Goal: Task Accomplishment & Management: Use online tool/utility

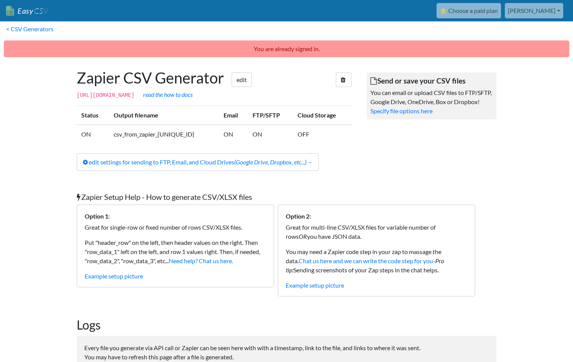
click at [522, 106] on body "Easy CSV ⭐ Choose a paid plan [PERSON_NAME] Fanstake All Flows All CSV Generato…" at bounding box center [286, 221] width 573 height 443
click at [66, 194] on body "Easy CSV ⭐ Choose a paid plan christina Fanstake All Flows All CSV Generators B…" at bounding box center [286, 221] width 573 height 443
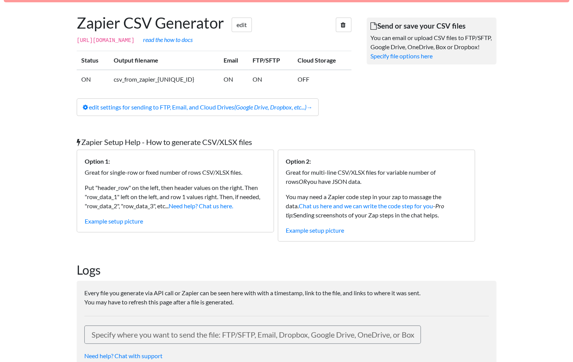
scroll to position [22, 0]
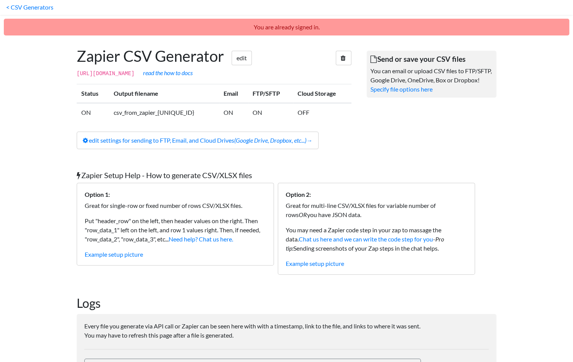
click at [31, 129] on body "Easy CSV ⭐ Choose a paid plan christina Fanstake All Flows All CSV Generators B…" at bounding box center [286, 199] width 573 height 443
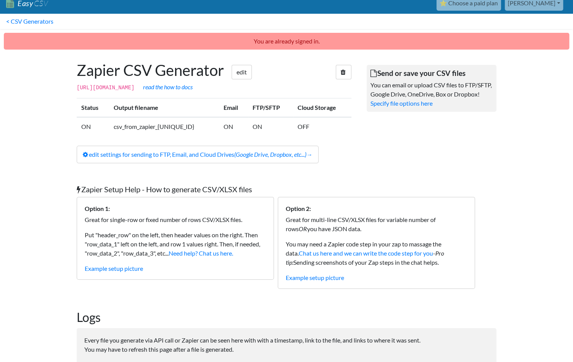
scroll to position [0, 0]
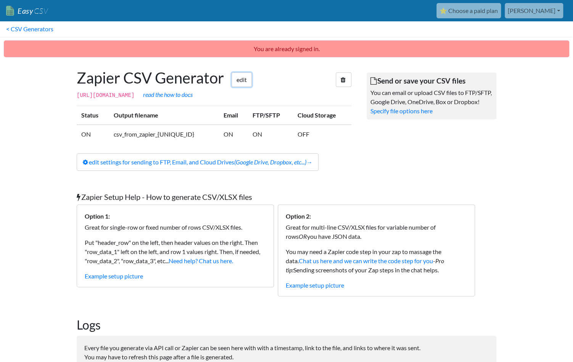
click at [241, 81] on link "edit" at bounding box center [242, 80] width 20 height 15
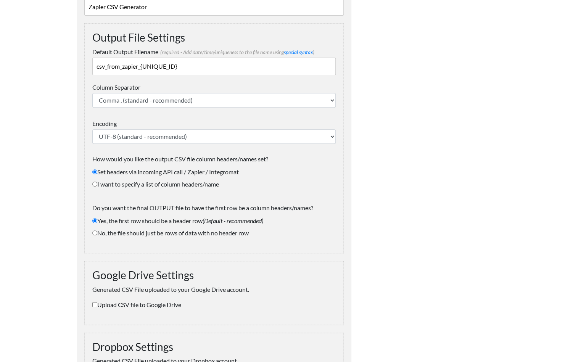
scroll to position [268, 0]
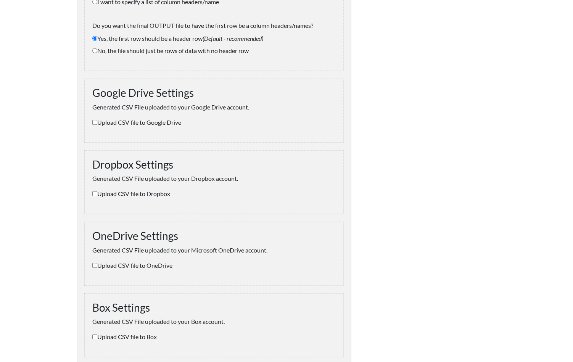
click at [95, 193] on input "Upload CSV file to Dropbox" at bounding box center [94, 193] width 5 height 5
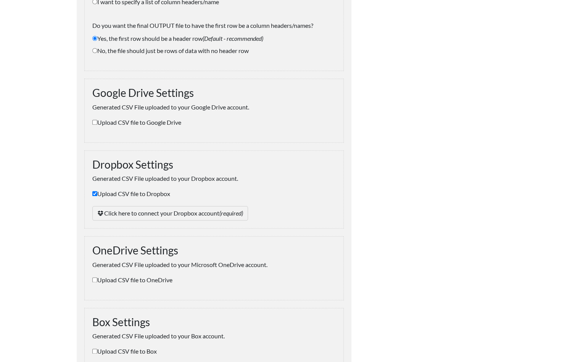
click at [95, 193] on input "Upload CSV file to Dropbox" at bounding box center [94, 193] width 5 height 5
checkbox input "false"
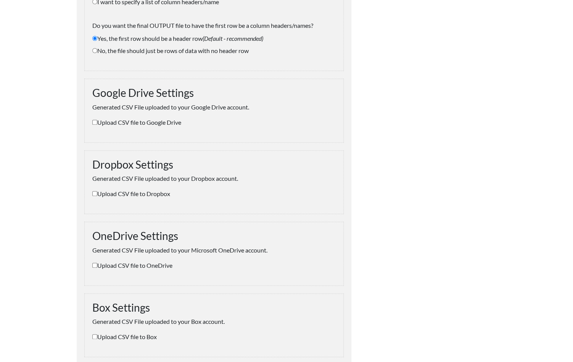
click at [96, 121] on input "Upload CSV file to Google Drive" at bounding box center [94, 122] width 5 height 5
checkbox input "true"
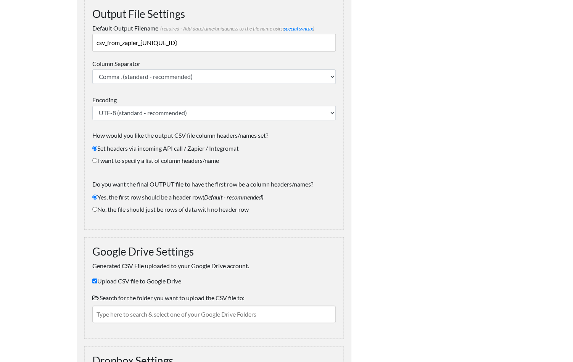
scroll to position [0, 0]
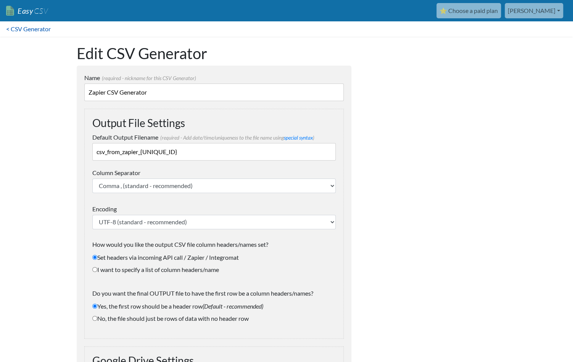
click at [31, 29] on link "< CSV Generator" at bounding box center [28, 28] width 57 height 15
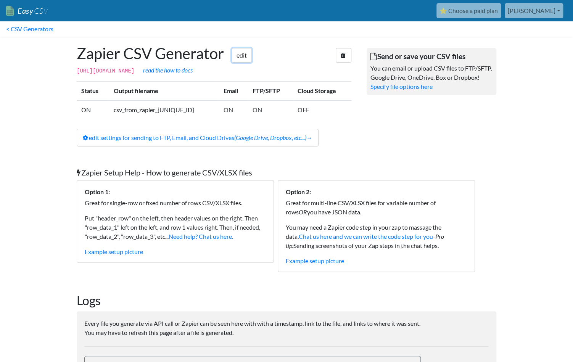
click at [249, 58] on link "edit" at bounding box center [242, 55] width 20 height 15
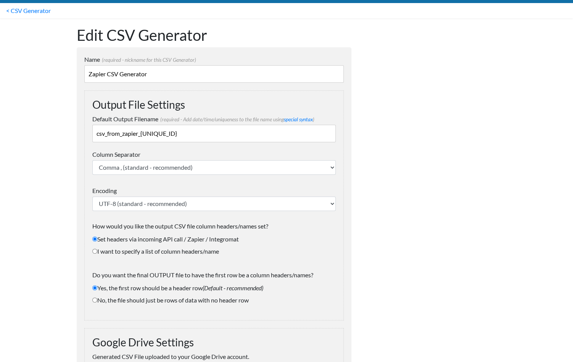
scroll to position [60, 0]
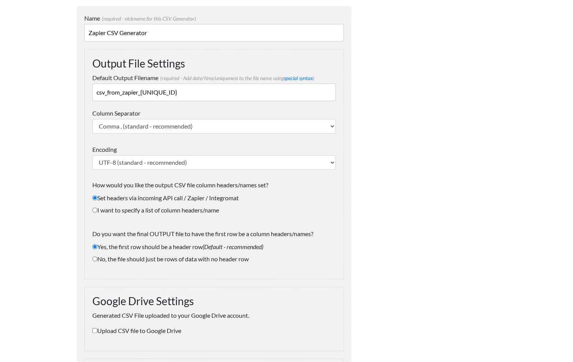
click at [164, 88] on input "csv_from_zapier_{UNIQUE_ID}" at bounding box center [214, 93] width 244 height 18
click at [199, 88] on input "csv_from_zapier_{UNIQUE_ID}" at bounding box center [214, 93] width 244 height 18
drag, startPoint x: 198, startPoint y: 94, endPoint x: 142, endPoint y: 94, distance: 56.1
click at [142, 94] on input "csv_from_zapier_{UNIQUE_ID}" at bounding box center [214, 93] width 244 height 18
type input "csv_from_zapier_athlete-contract-fulfillment"
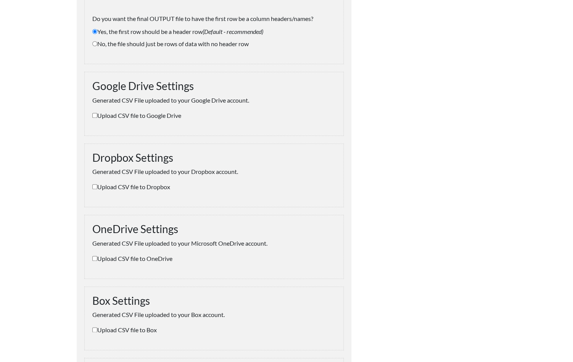
scroll to position [275, 0]
click at [93, 115] on input "Upload CSV file to Google Drive" at bounding box center [94, 115] width 5 height 5
checkbox input "true"
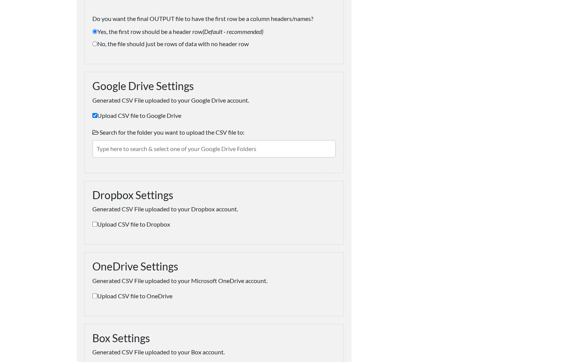
click at [156, 150] on input "text" at bounding box center [214, 149] width 244 height 18
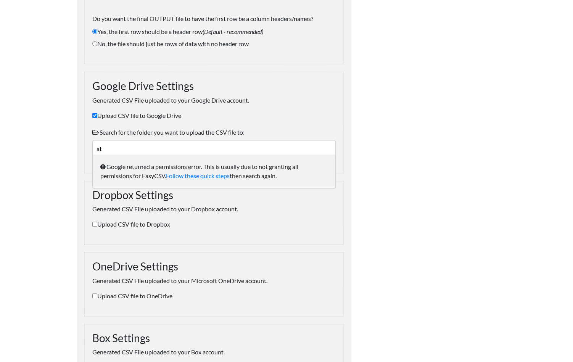
type input "a"
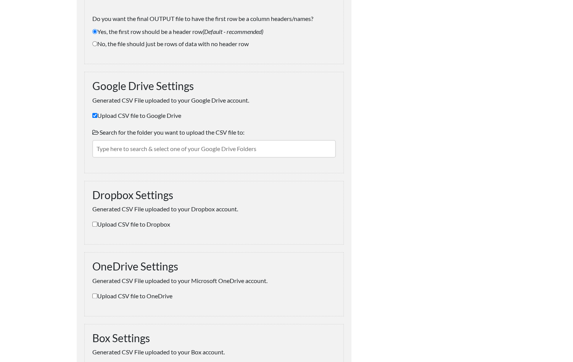
click at [94, 113] on input "Upload CSV file to Google Drive" at bounding box center [94, 115] width 5 height 5
checkbox input "false"
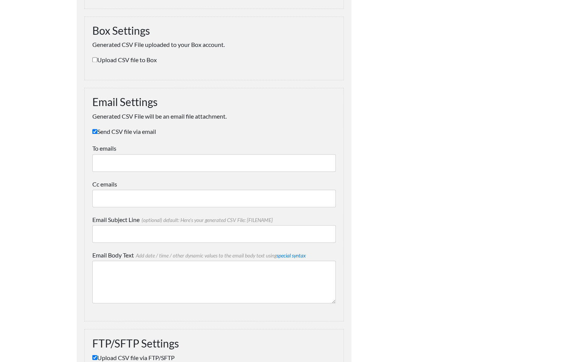
scroll to position [548, 0]
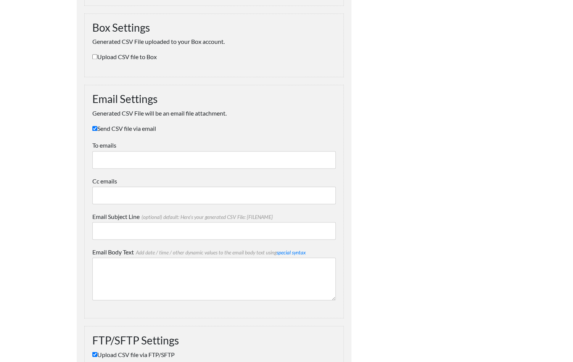
click at [97, 128] on label "Send CSV file via email" at bounding box center [214, 128] width 244 height 9
click at [97, 128] on input "Send CSV file via email" at bounding box center [94, 128] width 5 height 5
checkbox input "false"
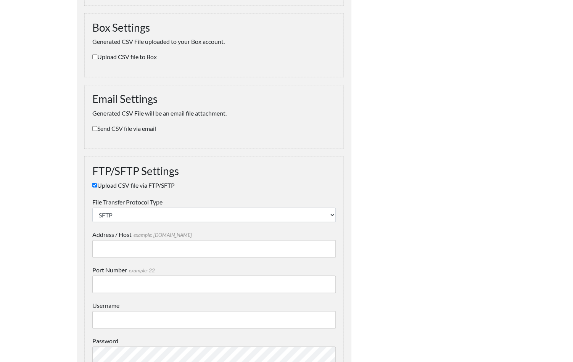
click at [94, 182] on input "Upload CSV file via FTP/SFTP" at bounding box center [94, 184] width 5 height 5
checkbox input "false"
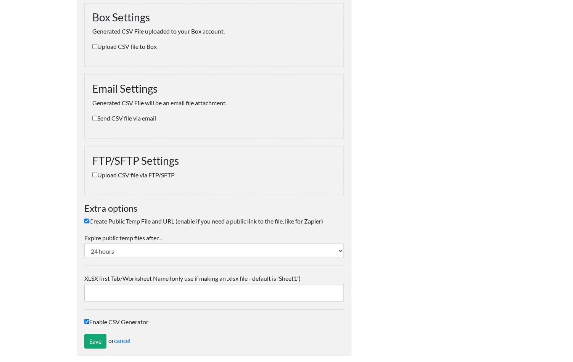
scroll to position [565, 0]
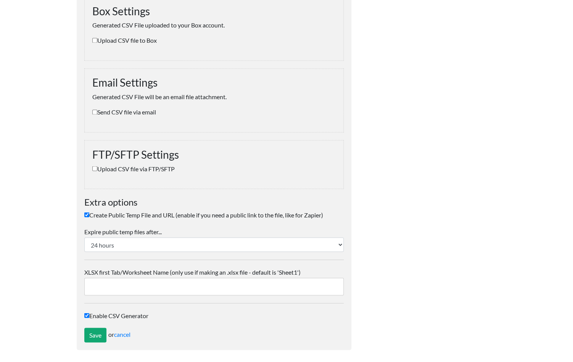
click at [87, 212] on input "Create Public Temp File and URL (enable if you need a public link to the file, …" at bounding box center [86, 214] width 5 height 5
checkbox input "false"
click at [95, 328] on input "Save" at bounding box center [95, 335] width 22 height 15
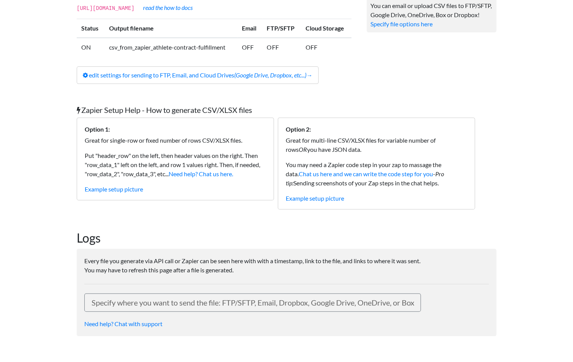
scroll to position [95, 0]
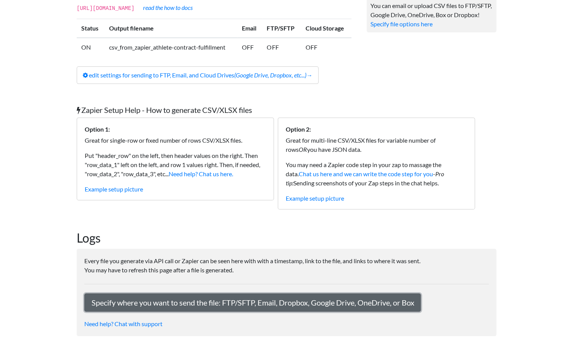
click at [158, 300] on link "Specify where you want to send the file: FTP/SFTP, Email, Dropbox, Google Drive…" at bounding box center [252, 303] width 337 height 18
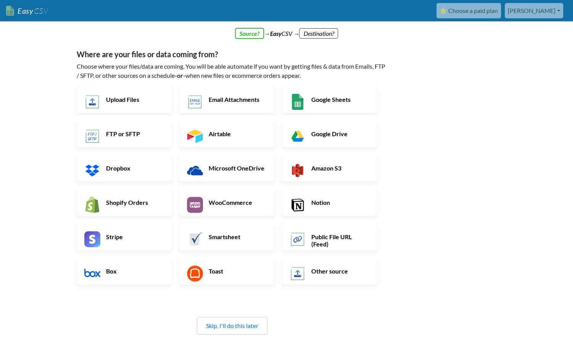
click at [251, 34] on div "← back Thanks for signing up! Set up your Import Flow and Upload Page in 1 minu…" at bounding box center [232, 195] width 326 height 344
click at [323, 108] on link "Google Sheets" at bounding box center [329, 99] width 95 height 27
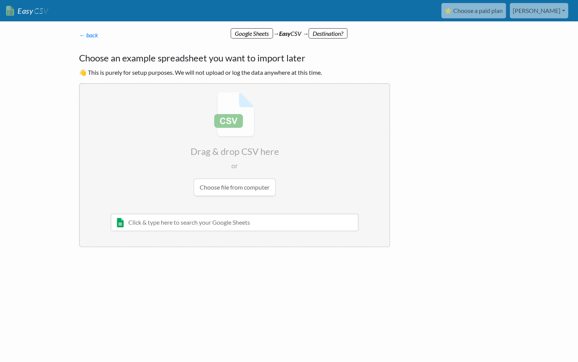
click at [215, 223] on input "text" at bounding box center [235, 223] width 248 height 18
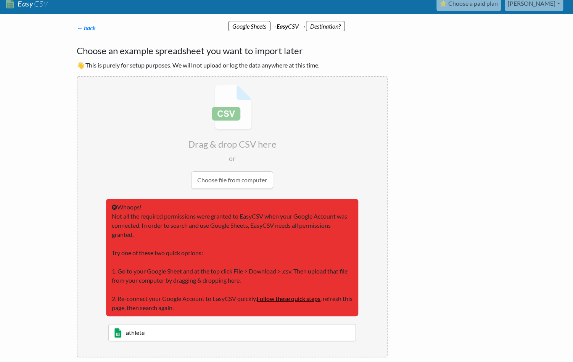
scroll to position [8, 0]
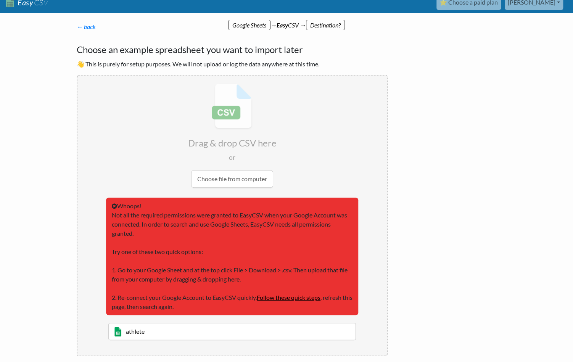
type input "athlete"
click at [300, 299] on link "Follow these quick steps" at bounding box center [289, 297] width 64 height 7
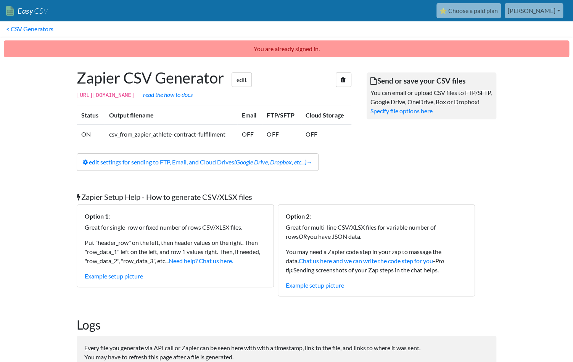
click at [538, 8] on link "[PERSON_NAME]" at bounding box center [534, 10] width 58 height 15
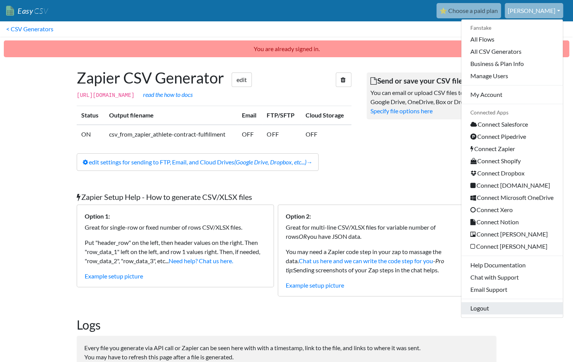
click at [480, 306] on link "Logout" at bounding box center [513, 308] width 102 height 12
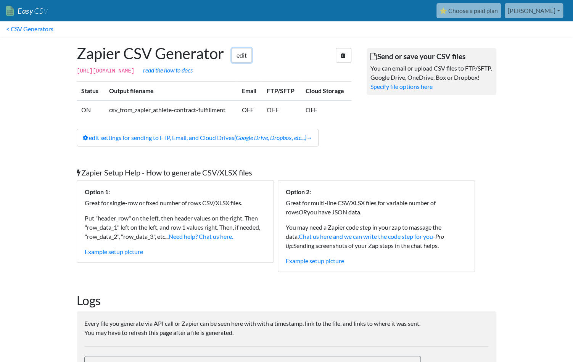
click at [245, 58] on link "edit" at bounding box center [242, 55] width 20 height 15
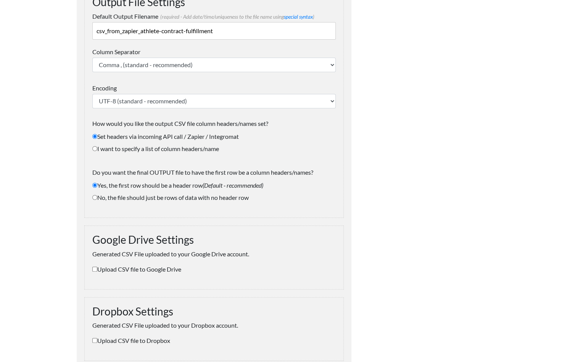
scroll to position [185, 0]
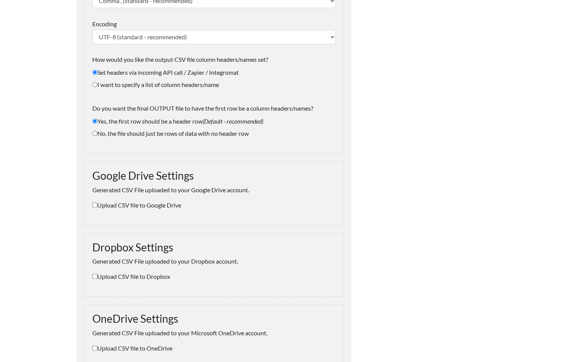
click at [95, 203] on input "Upload CSV file to Google Drive" at bounding box center [94, 205] width 5 height 5
checkbox input "true"
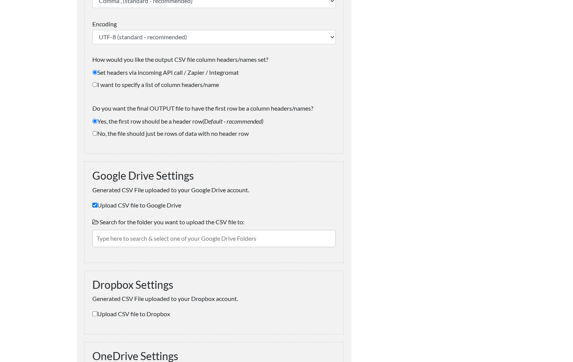
scroll to position [252, 0]
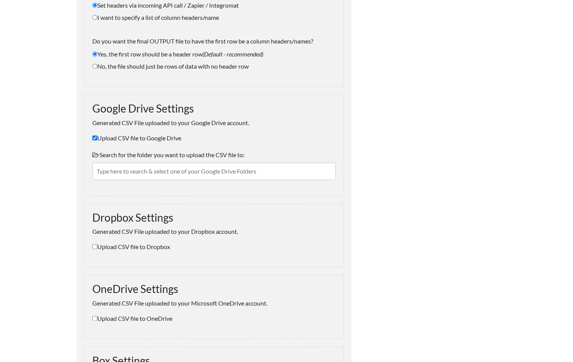
click at [228, 170] on input "text" at bounding box center [214, 172] width 244 height 18
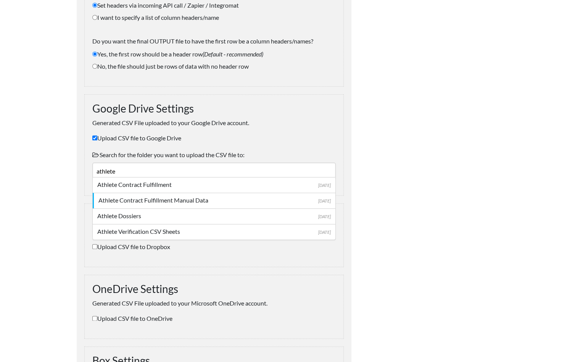
type input "athlete"
click at [205, 197] on div "Athlete Contract Fulfillment Manual Data" at bounding box center [214, 200] width 232 height 9
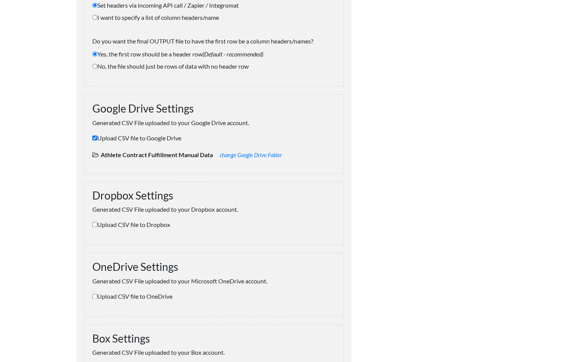
click at [410, 184] on div at bounding box center [431, 234] width 145 height 901
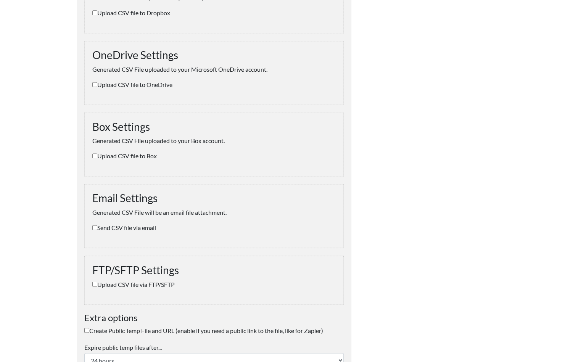
scroll to position [580, 0]
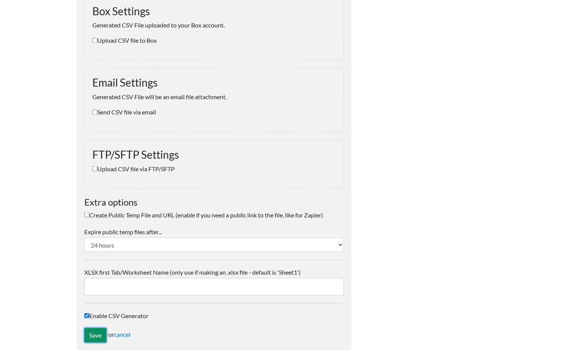
click at [88, 335] on input "Save" at bounding box center [95, 335] width 22 height 15
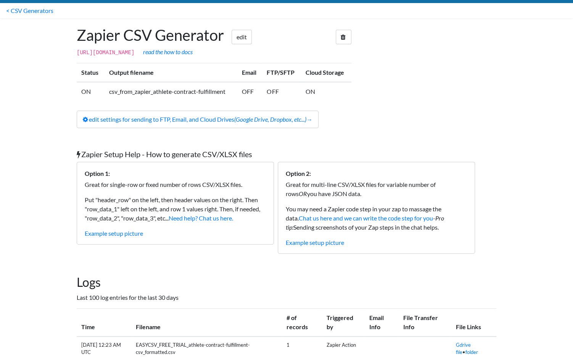
scroll to position [45, 0]
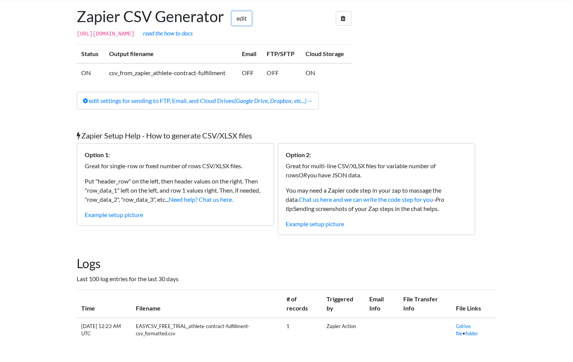
click at [252, 11] on link "edit" at bounding box center [242, 18] width 20 height 15
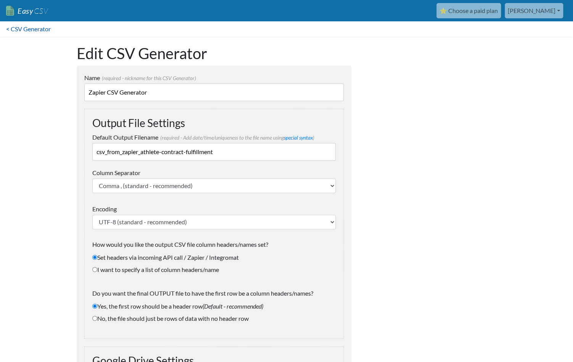
click at [38, 29] on link "< CSV Generator" at bounding box center [28, 28] width 57 height 15
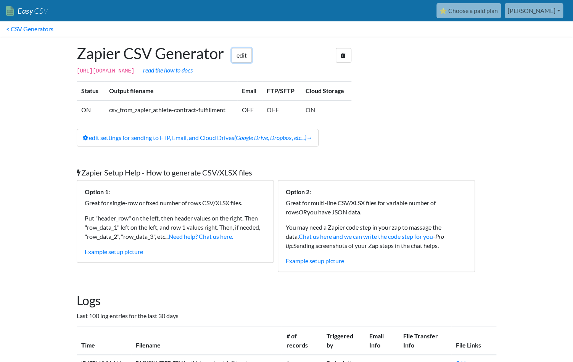
click at [240, 53] on link "edit" at bounding box center [242, 55] width 20 height 15
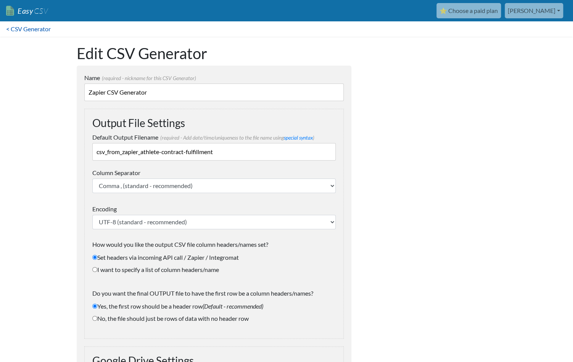
click at [18, 23] on link "< CSV Generator" at bounding box center [28, 28] width 57 height 15
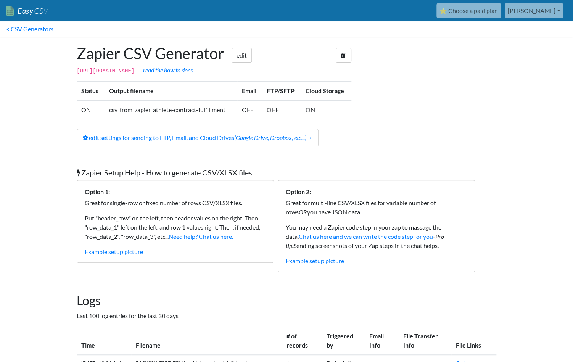
click at [553, 16] on link "[PERSON_NAME]" at bounding box center [534, 10] width 58 height 15
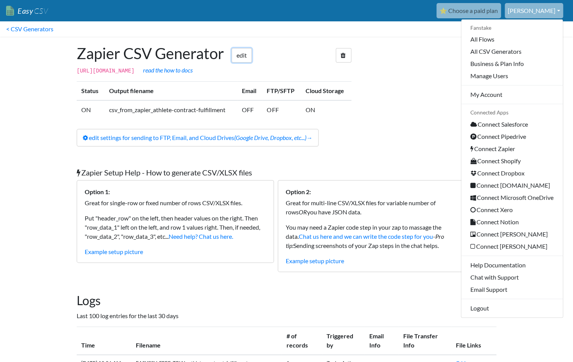
click at [240, 58] on link "edit" at bounding box center [242, 55] width 20 height 15
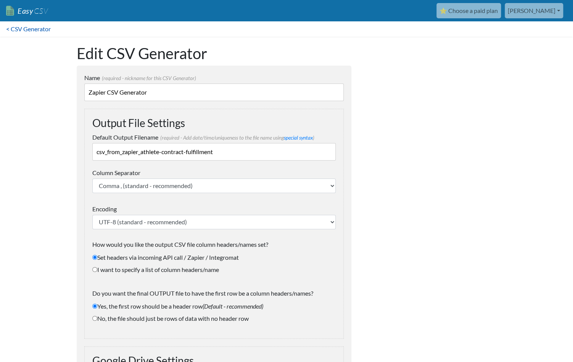
click at [40, 31] on link "< CSV Generator" at bounding box center [28, 28] width 57 height 15
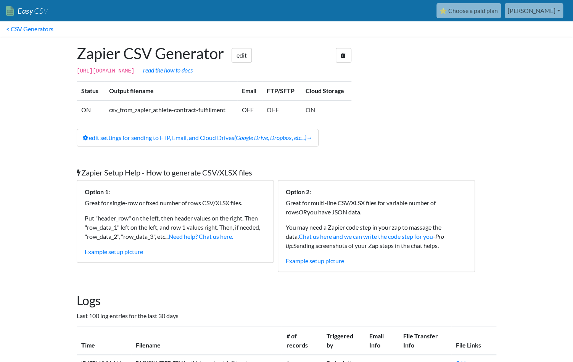
click at [31, 11] on link "Easy CSV" at bounding box center [27, 11] width 42 height 16
click at [559, 10] on link "[PERSON_NAME]" at bounding box center [534, 10] width 58 height 15
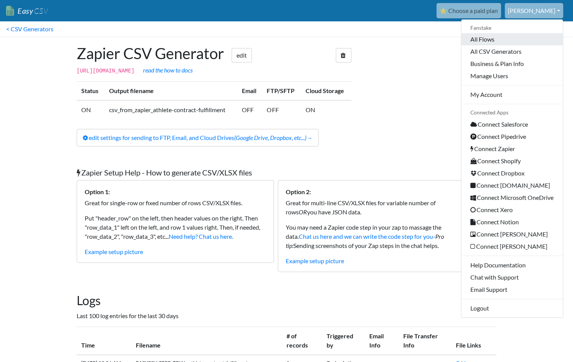
click at [486, 41] on link "All Flows" at bounding box center [513, 39] width 102 height 12
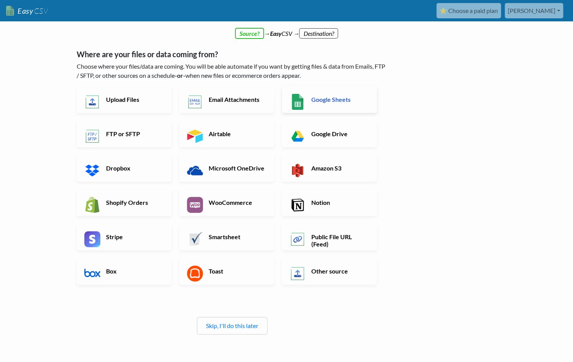
click at [331, 100] on h6 "Google Sheets" at bounding box center [340, 99] width 60 height 7
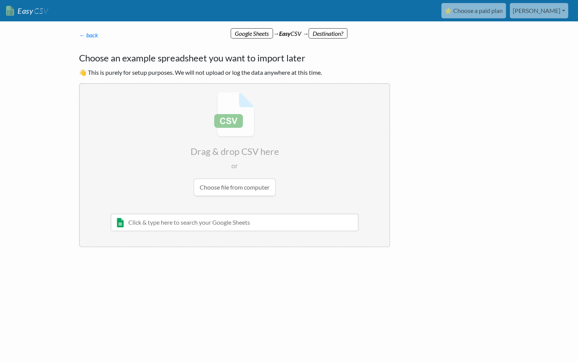
click at [288, 221] on input "text" at bounding box center [235, 223] width 248 height 18
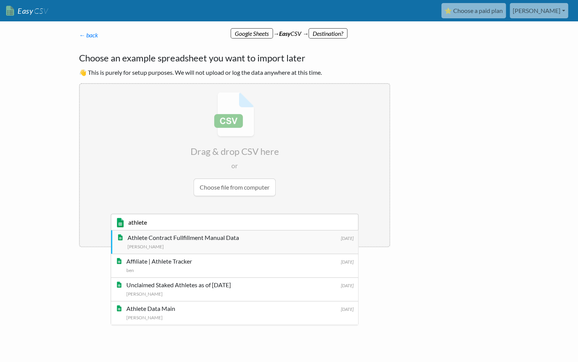
type input "athlete"
click at [213, 244] on div "Christina Chao" at bounding box center [241, 246] width 226 height 8
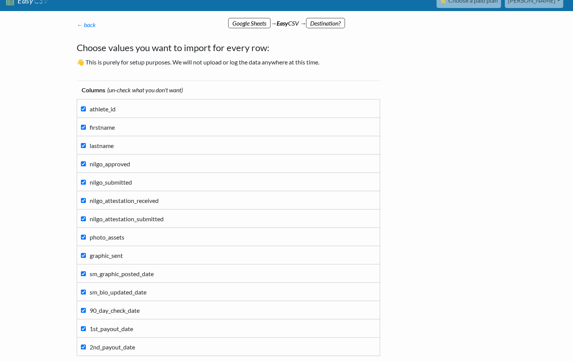
scroll to position [26, 0]
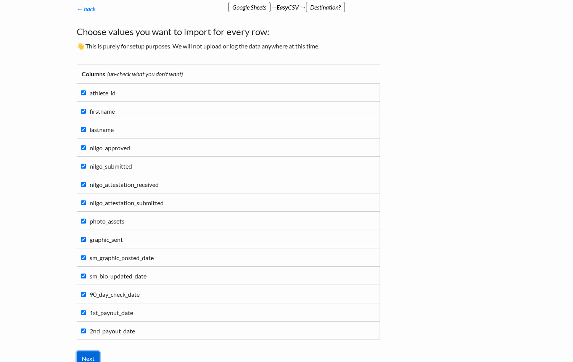
click at [87, 352] on input "Next" at bounding box center [88, 359] width 23 height 15
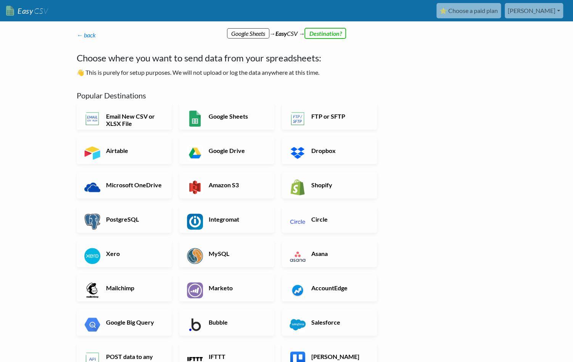
scroll to position [133, 0]
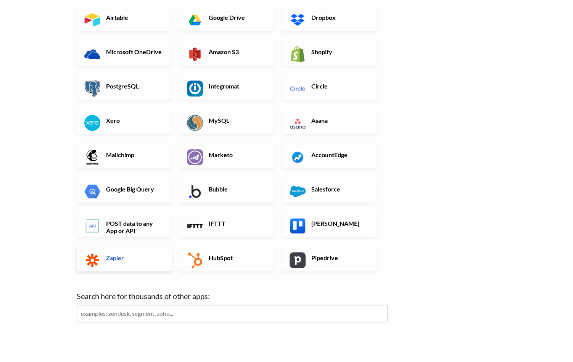
click at [89, 262] on img at bounding box center [92, 260] width 16 height 16
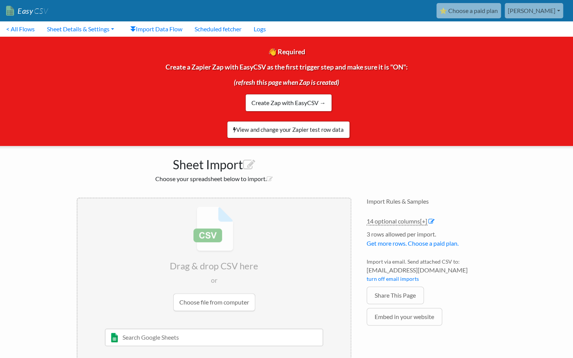
scroll to position [17, 0]
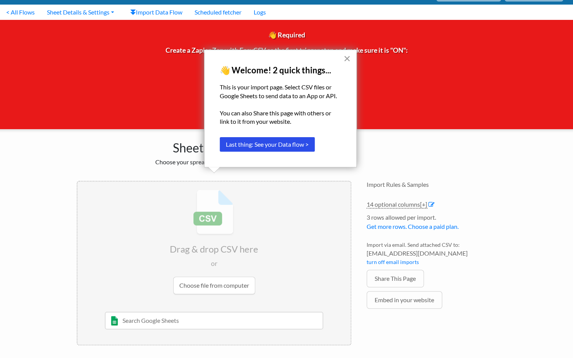
click at [346, 59] on button "×" at bounding box center [347, 58] width 7 height 12
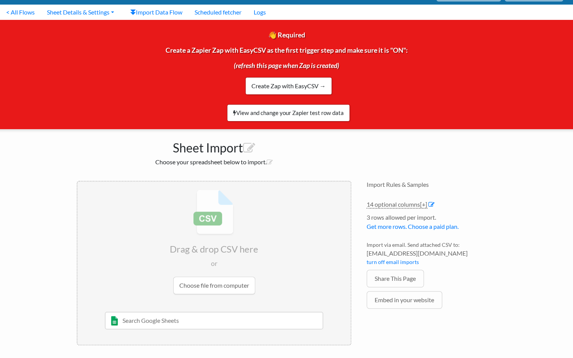
click at [246, 324] on input "text" at bounding box center [214, 321] width 219 height 18
type input "athlete contra"
click at [194, 337] on div "Athlete Contract Fullfillment Manual Data" at bounding box center [220, 335] width 197 height 9
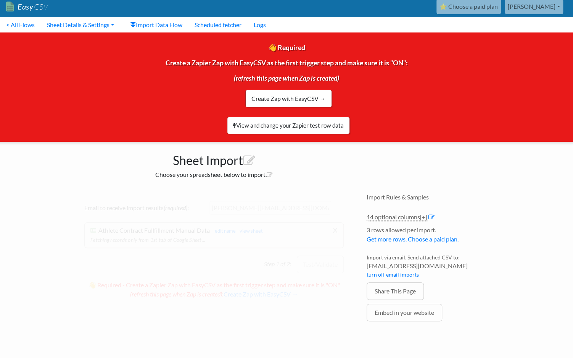
scroll to position [3, 0]
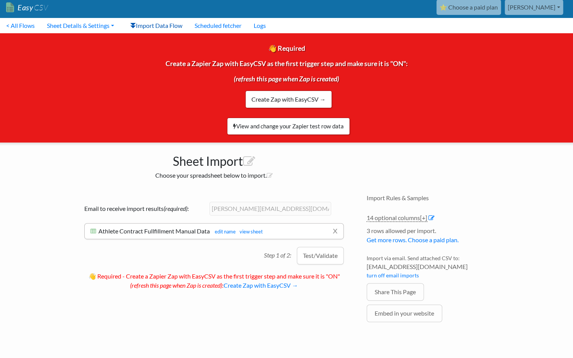
click at [147, 28] on link "Import Data Flow" at bounding box center [156, 25] width 65 height 15
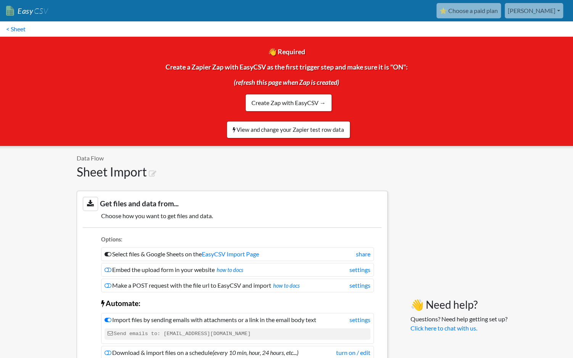
click at [544, 11] on link "[PERSON_NAME]" at bounding box center [534, 10] width 58 height 15
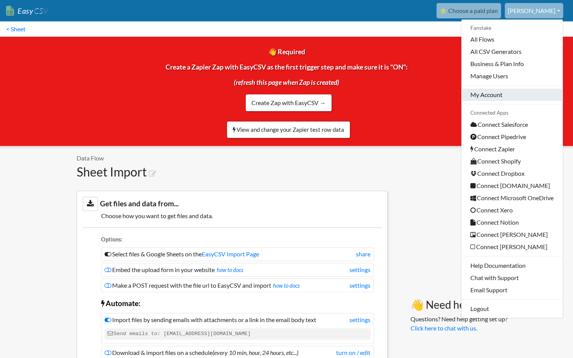
click at [498, 95] on link "My Account" at bounding box center [513, 95] width 102 height 12
